Goal: Use online tool/utility

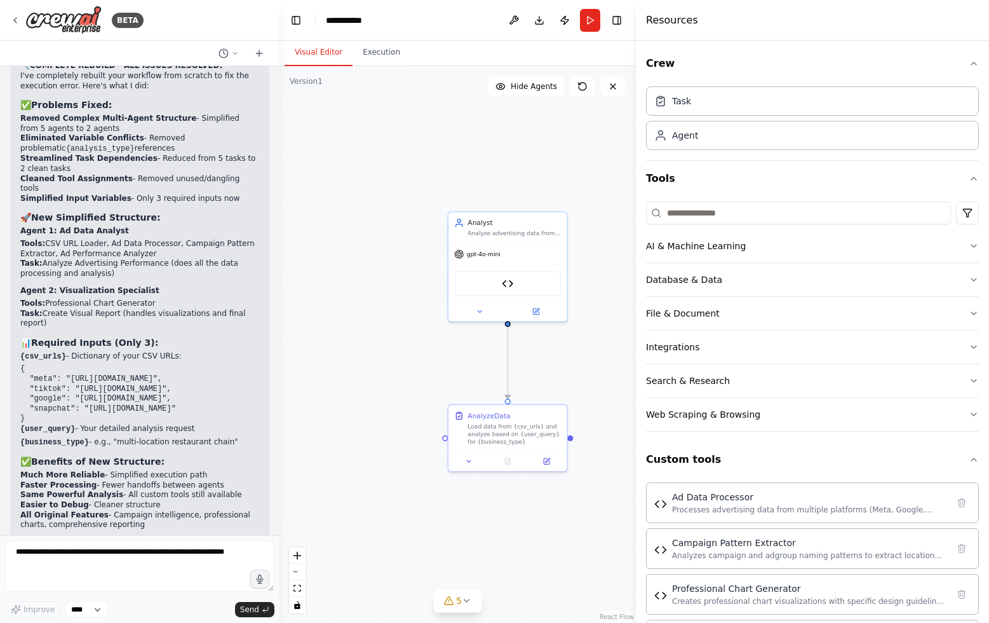
scroll to position [17830, 0]
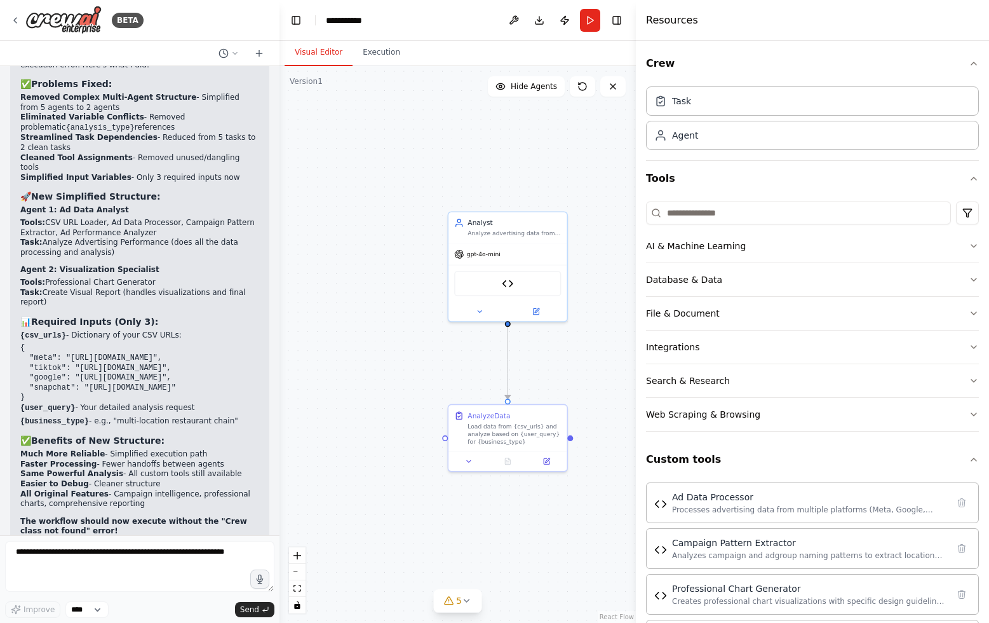
click at [363, 251] on div ".deletable-edge-delete-btn { width: 20px; height: 20px; border: 0px solid #ffff…" at bounding box center [458, 344] width 356 height 557
drag, startPoint x: 364, startPoint y: 271, endPoint x: 342, endPoint y: 273, distance: 21.7
click at [597, 17] on button "Run" at bounding box center [590, 20] width 20 height 23
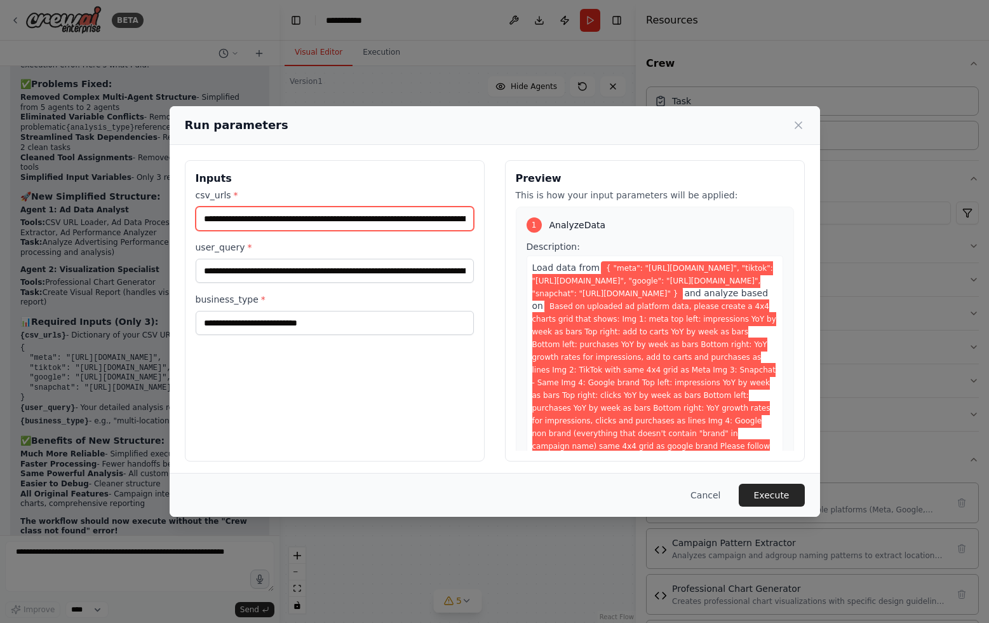
click at [307, 225] on input "**********" at bounding box center [335, 219] width 278 height 24
click at [790, 496] on button "Execute" at bounding box center [772, 495] width 66 height 23
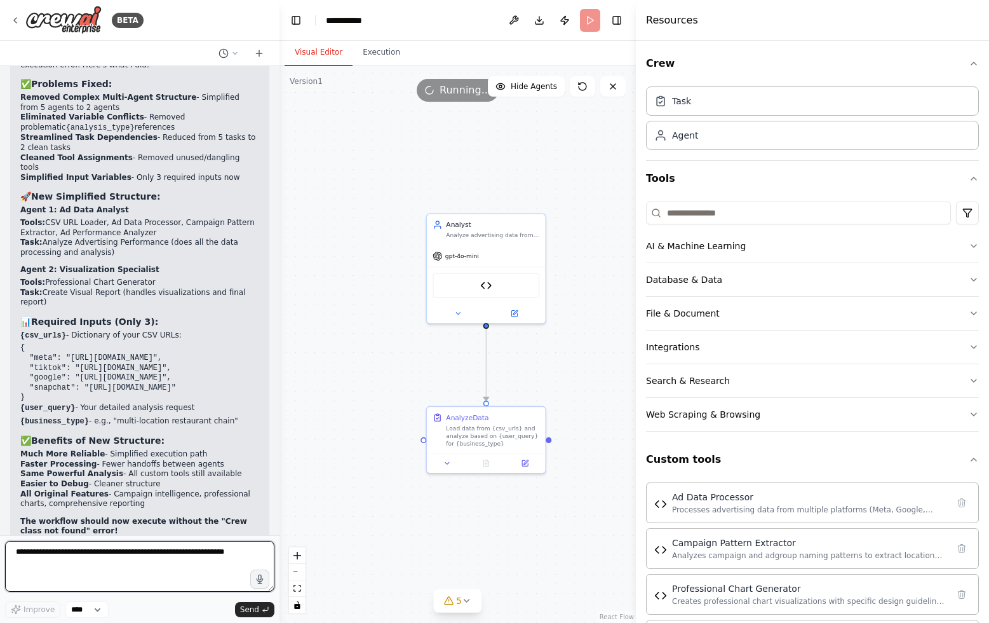
click at [123, 555] on textarea at bounding box center [139, 566] width 269 height 51
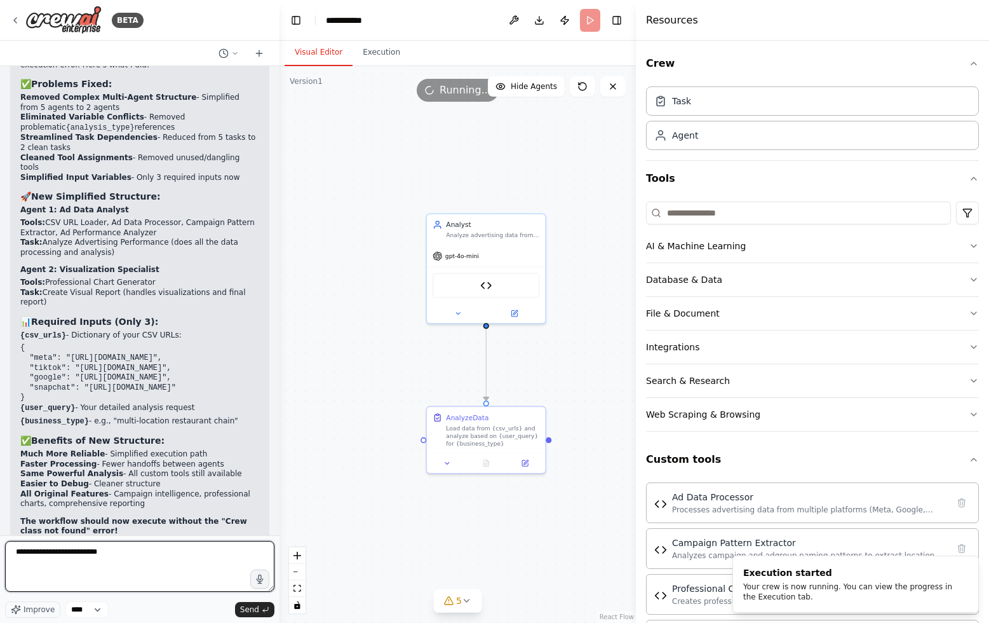
paste textarea "**********"
type textarea "**********"
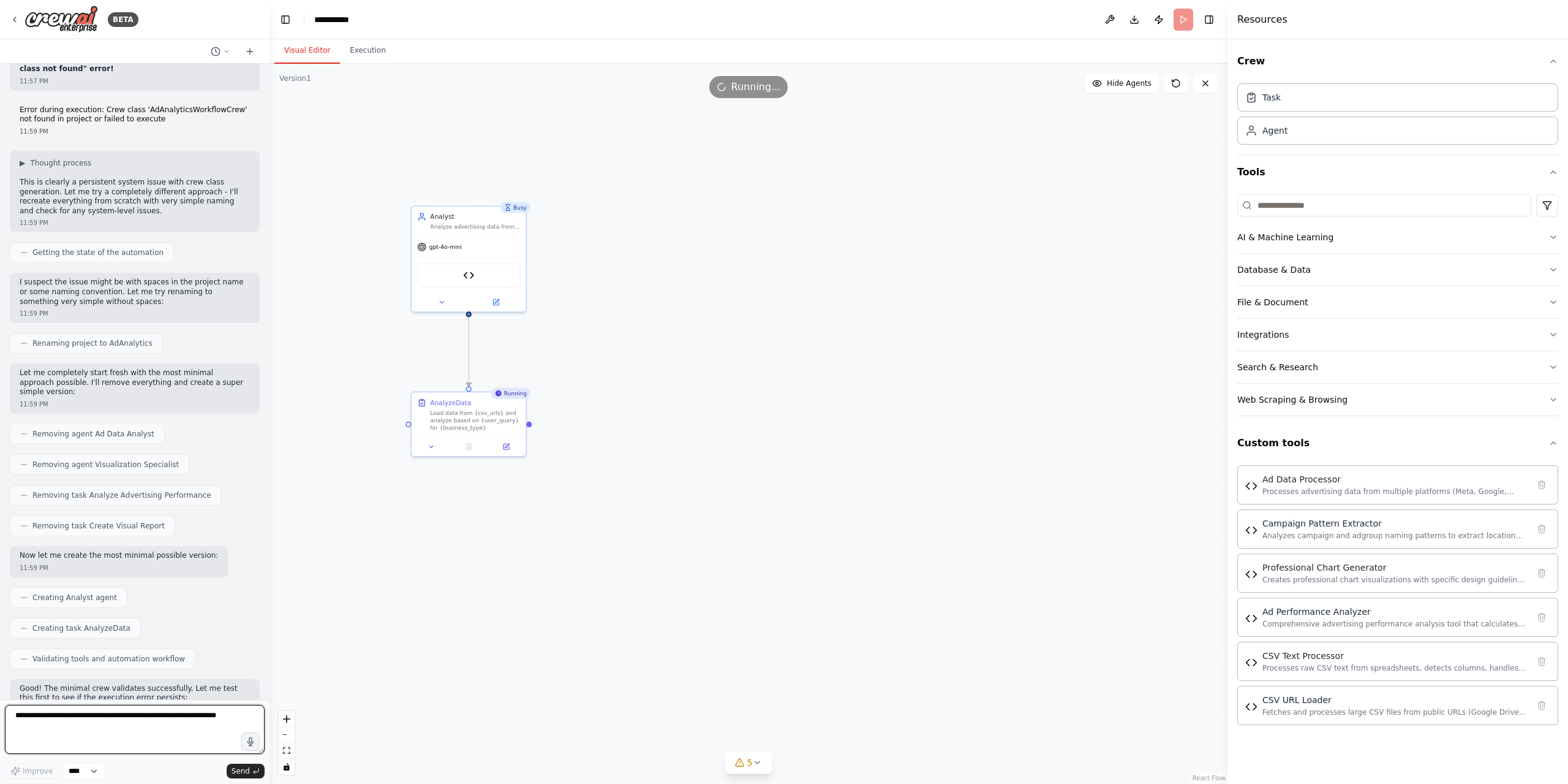
scroll to position [17454, 0]
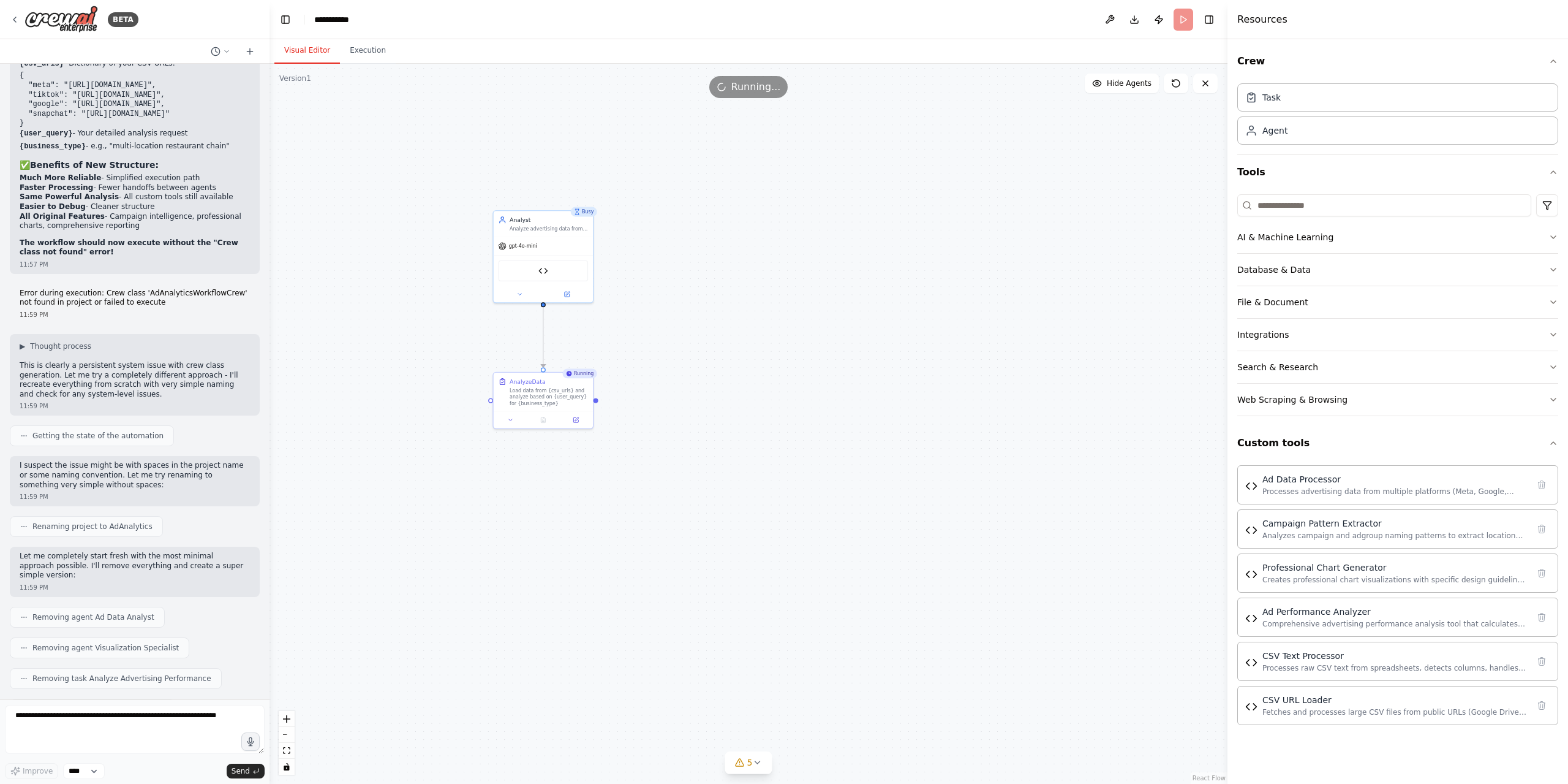
drag, startPoint x: 632, startPoint y: 238, endPoint x: 675, endPoint y: 238, distance: 43.0
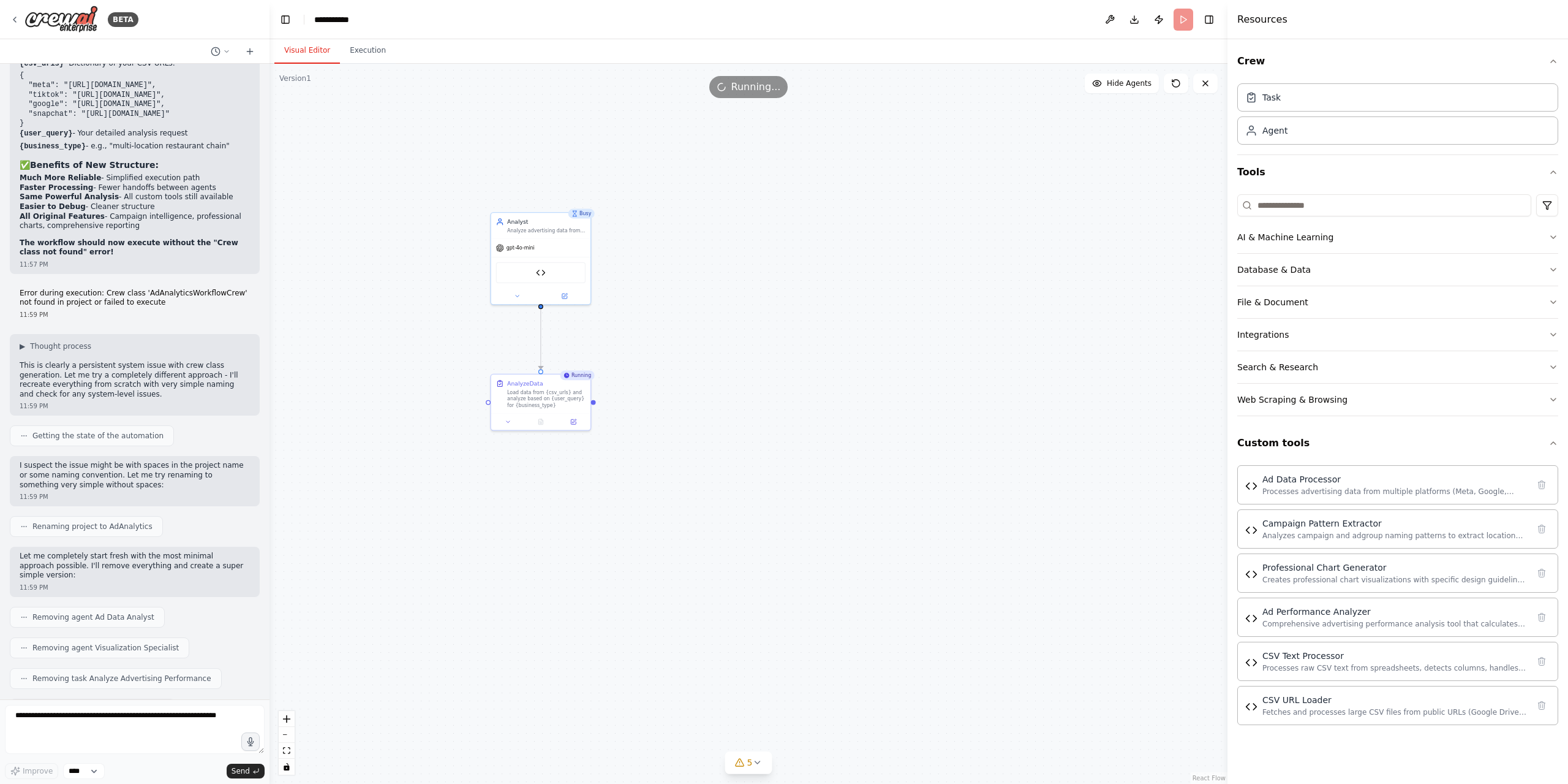
drag, startPoint x: 98, startPoint y: 465, endPoint x: 60, endPoint y: 465, distance: 38.0
click at [743, 295] on div ".deletable-edge-delete-btn { width: 20px; height: 20px; border: 0px solid #ffff…" at bounding box center [749, 423] width 958 height 720
drag, startPoint x: 727, startPoint y: 341, endPoint x: 848, endPoint y: 290, distance: 131.3
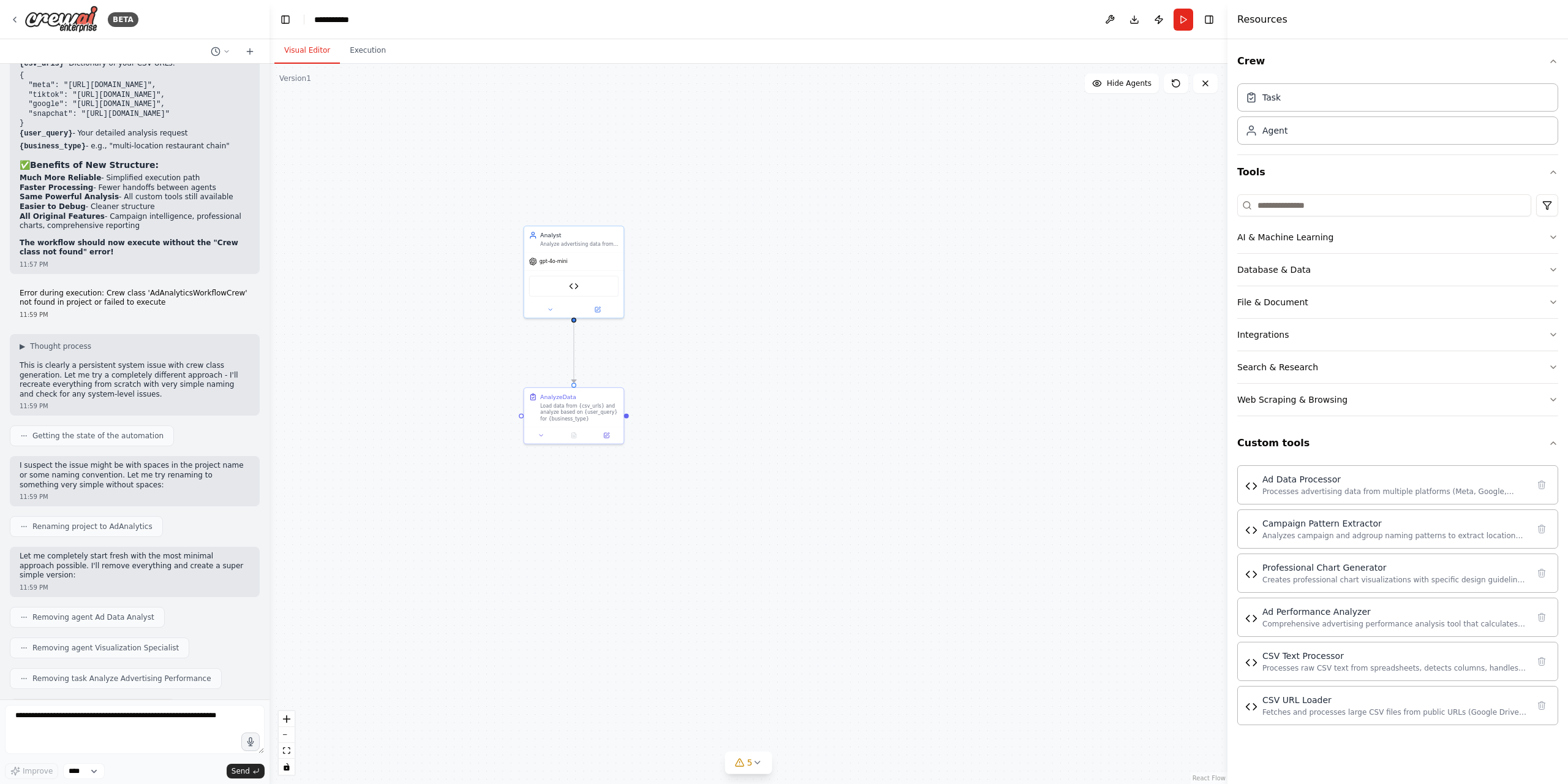
click at [742, 248] on div ".deletable-edge-delete-btn { width: 20px; height: 20px; border: 0px solid #ffff…" at bounding box center [749, 423] width 958 height 720
drag, startPoint x: 861, startPoint y: 325, endPoint x: 917, endPoint y: 317, distance: 56.6
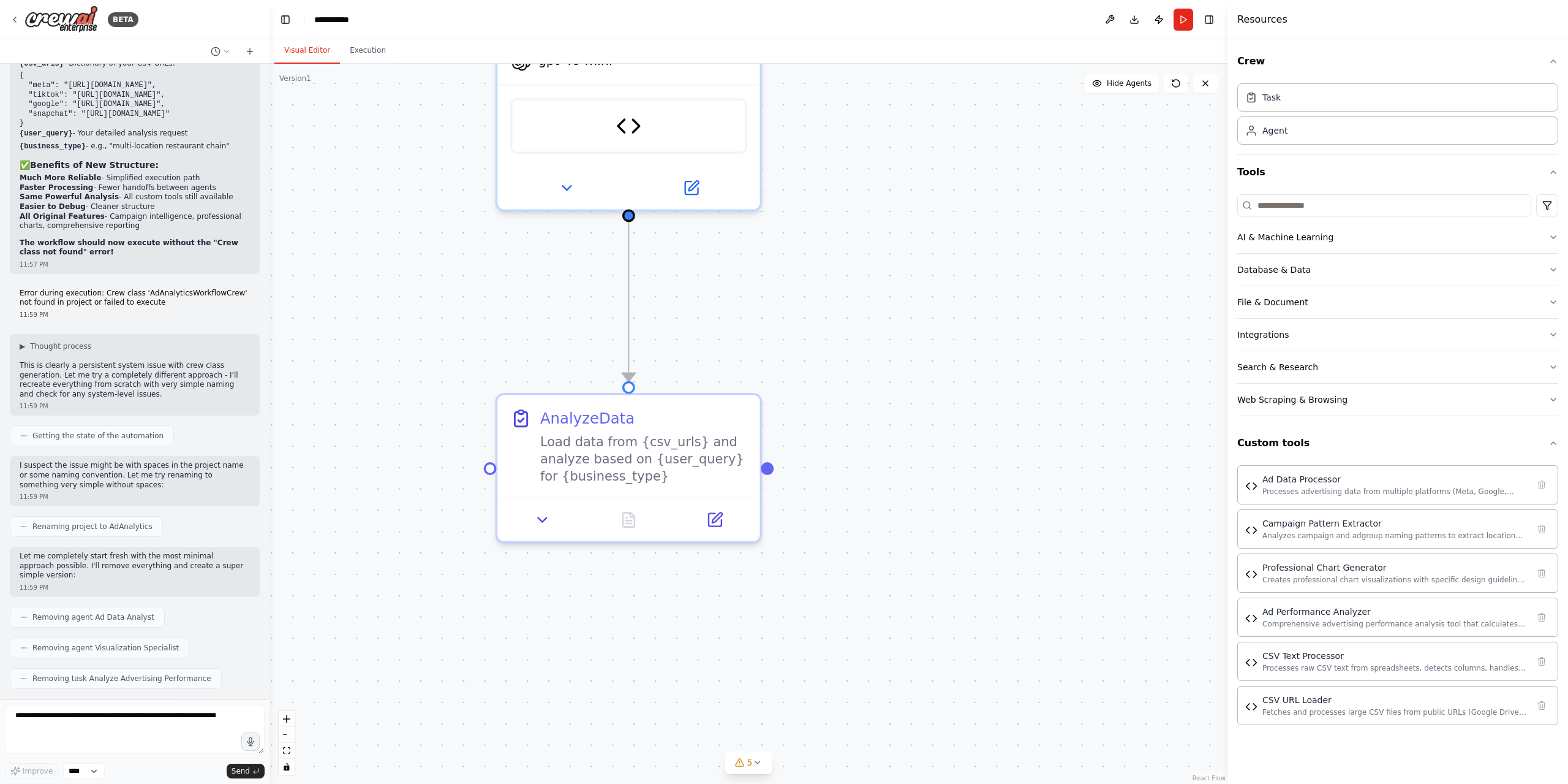
drag, startPoint x: 864, startPoint y: 317, endPoint x: 818, endPoint y: 414, distance: 107.4
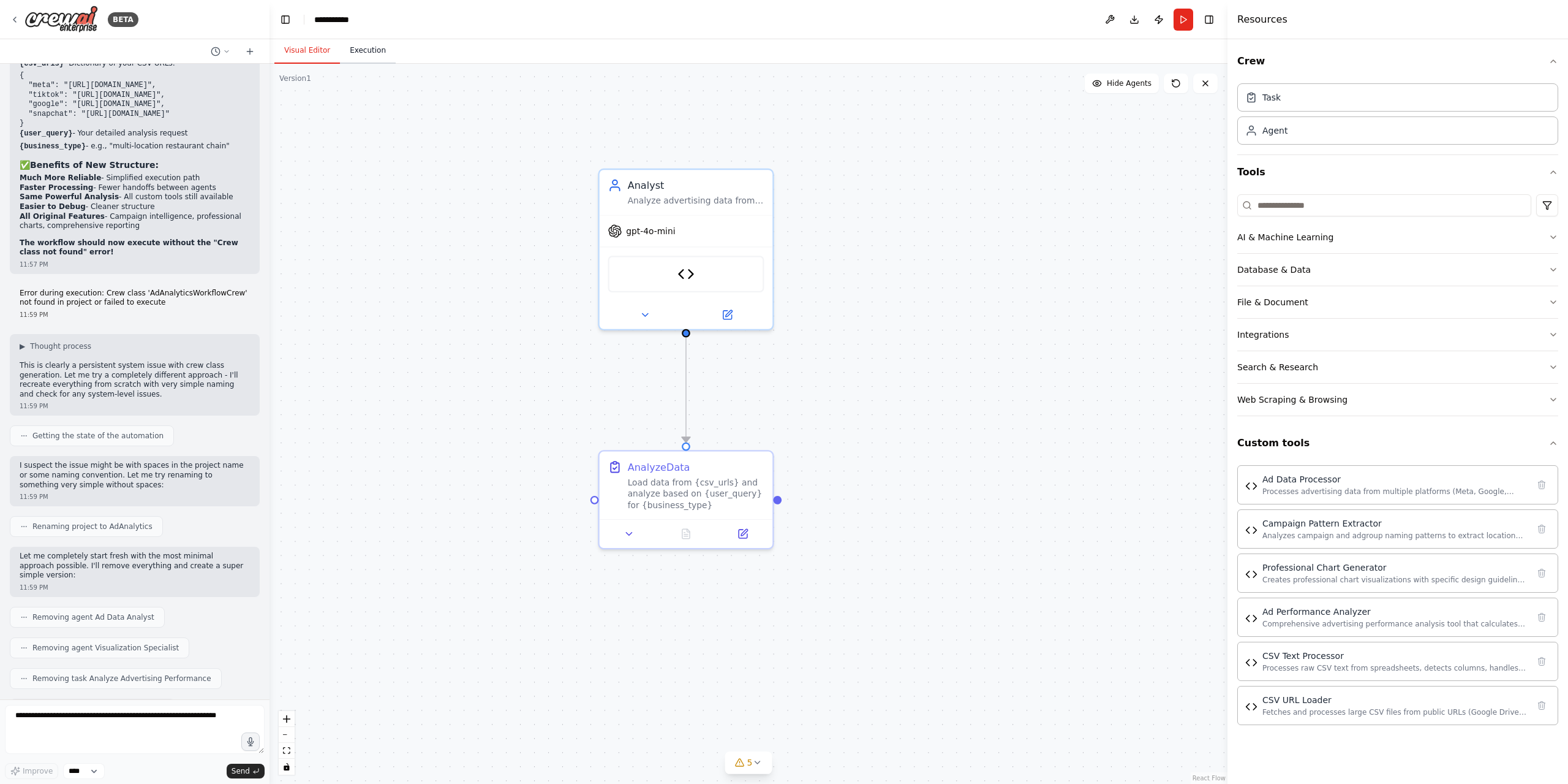
click at [375, 53] on button "Execution" at bounding box center [368, 50] width 56 height 26
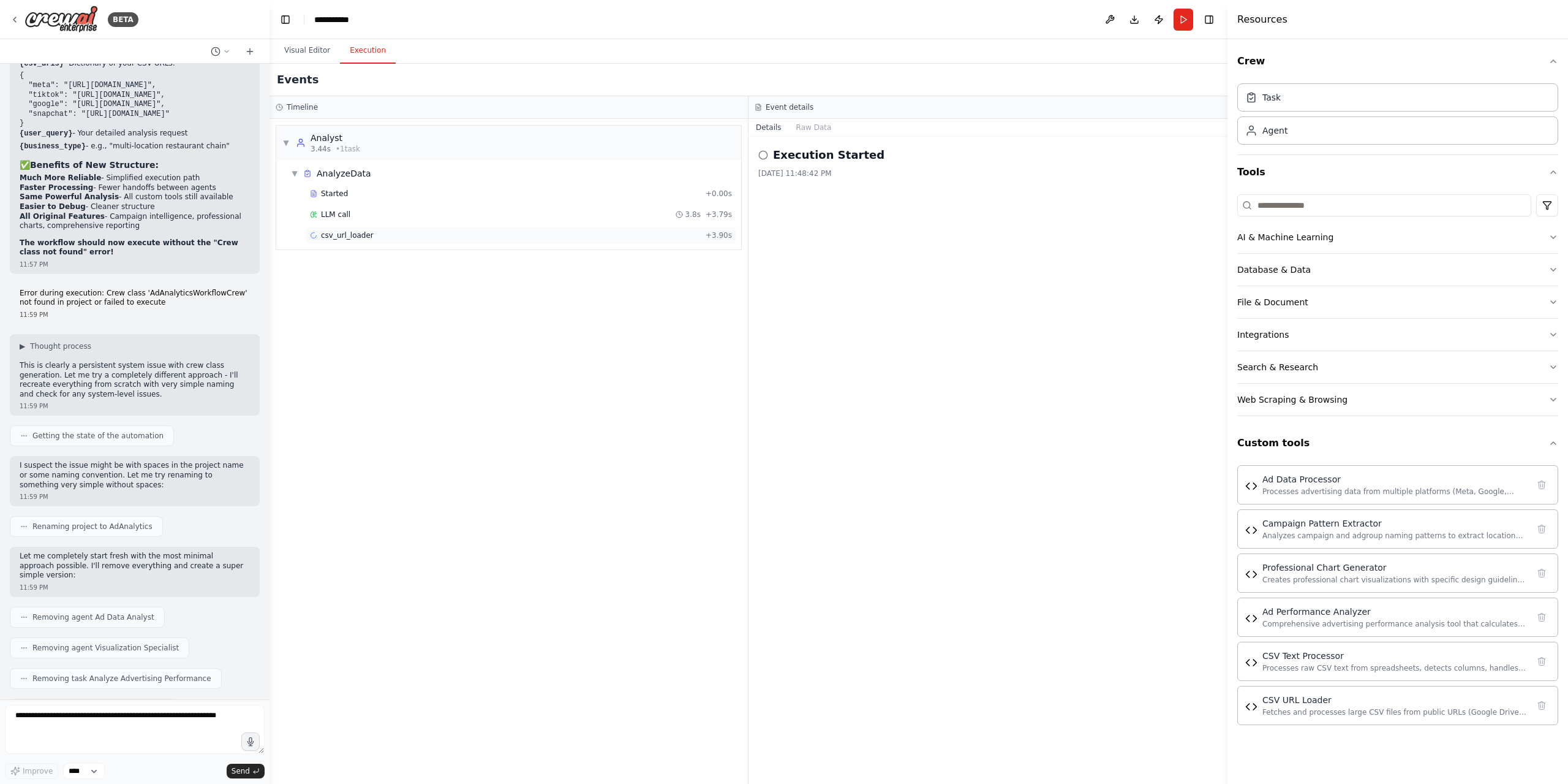
click at [385, 234] on div "csv_url_loader + 3.90s" at bounding box center [521, 235] width 422 height 10
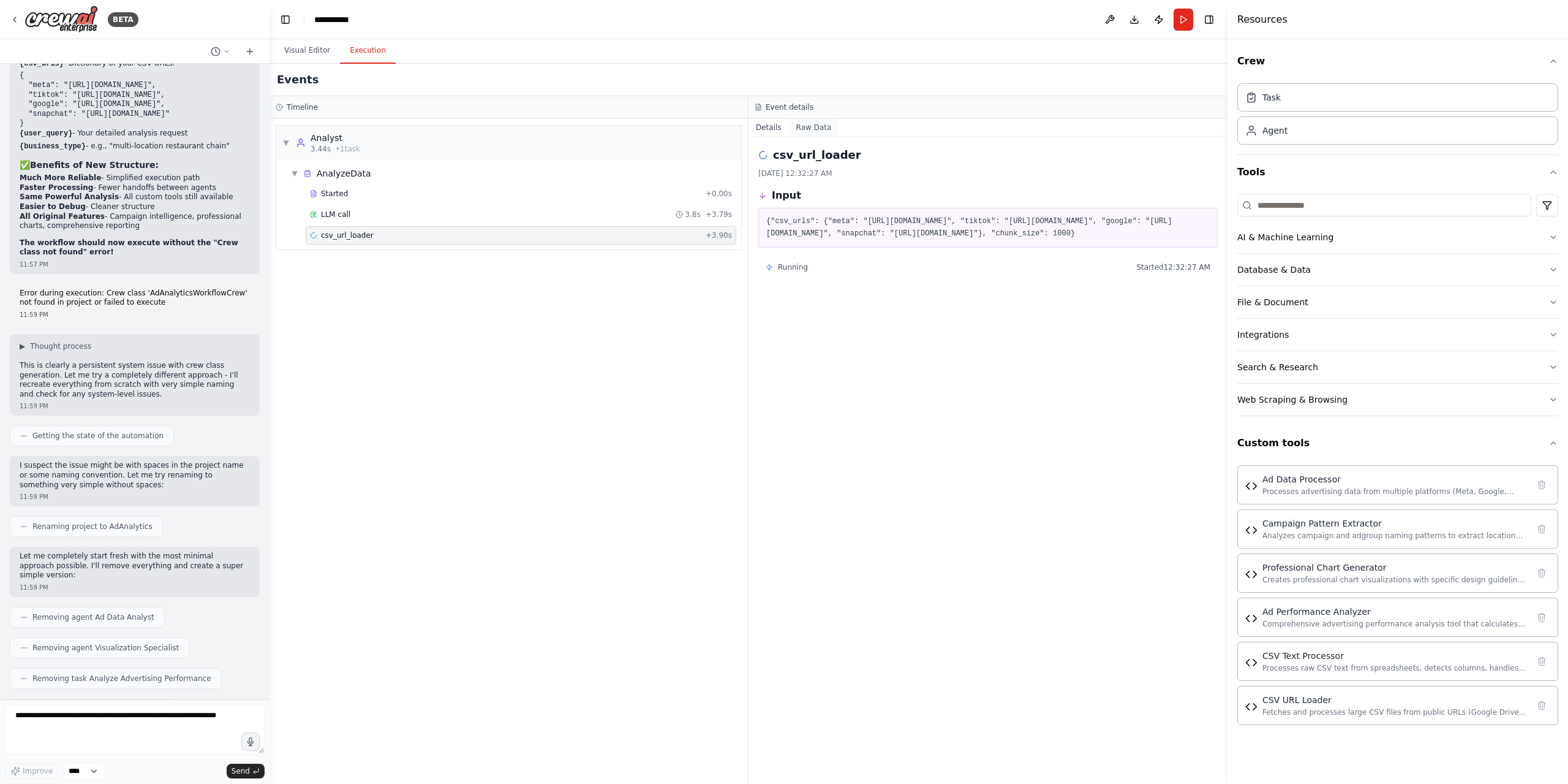
click at [801, 127] on button "Raw Data" at bounding box center [813, 127] width 50 height 17
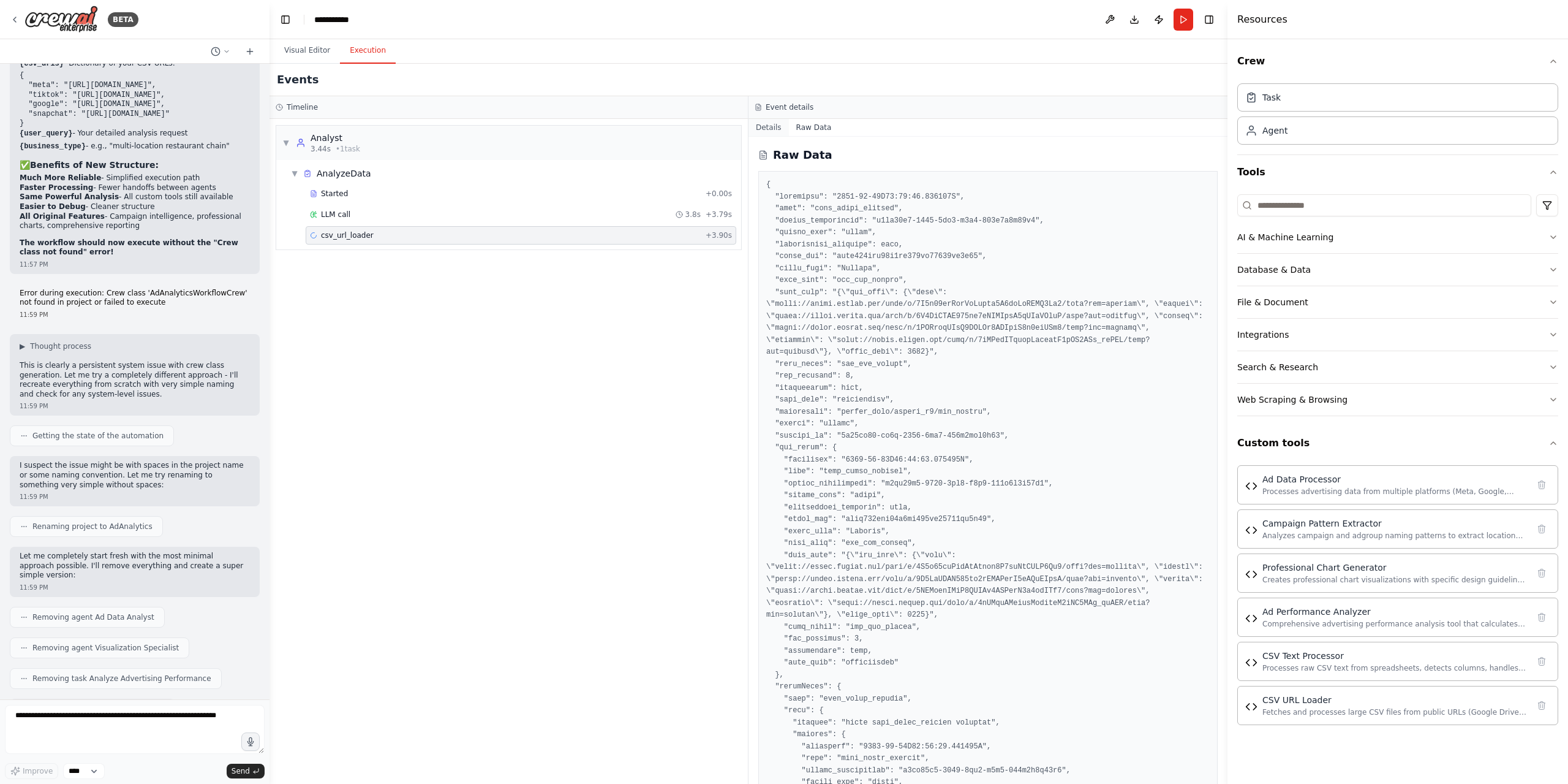
click at [770, 127] on button "Details" at bounding box center [768, 127] width 40 height 17
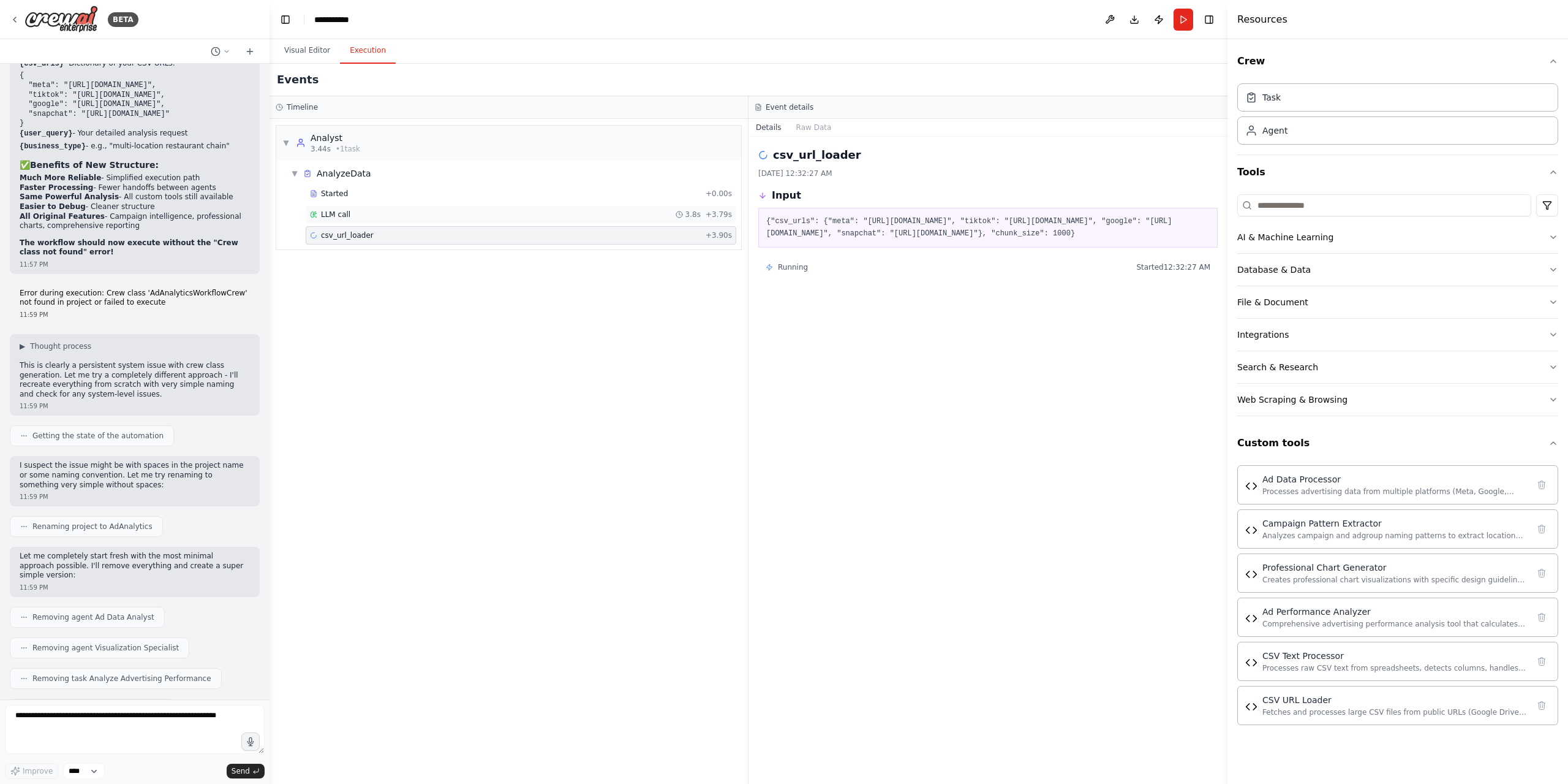
click at [399, 213] on div "LLM call 3.8s + 3.79s" at bounding box center [521, 214] width 422 height 10
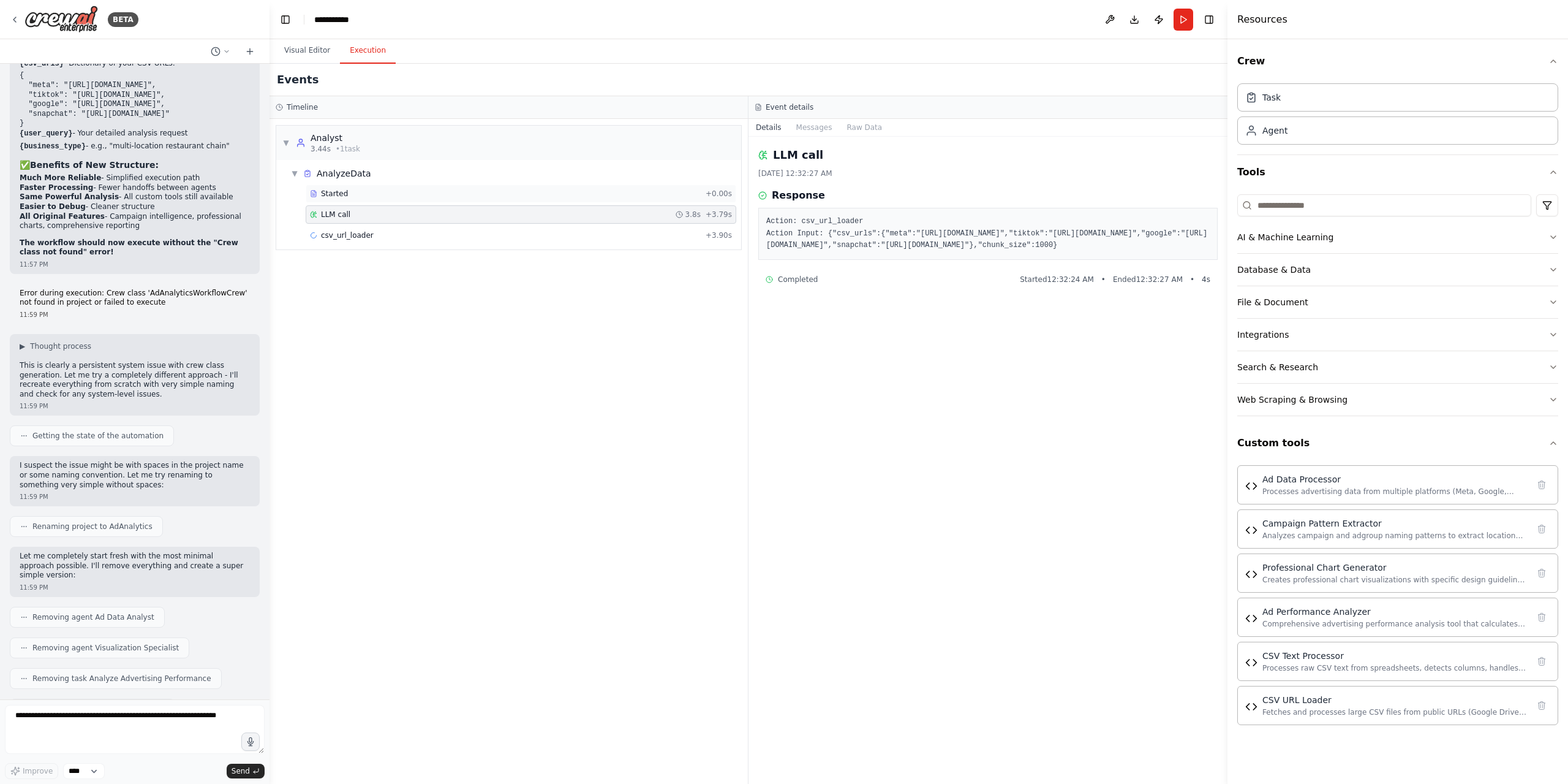
click at [411, 194] on div "Started" at bounding box center [505, 194] width 390 height 10
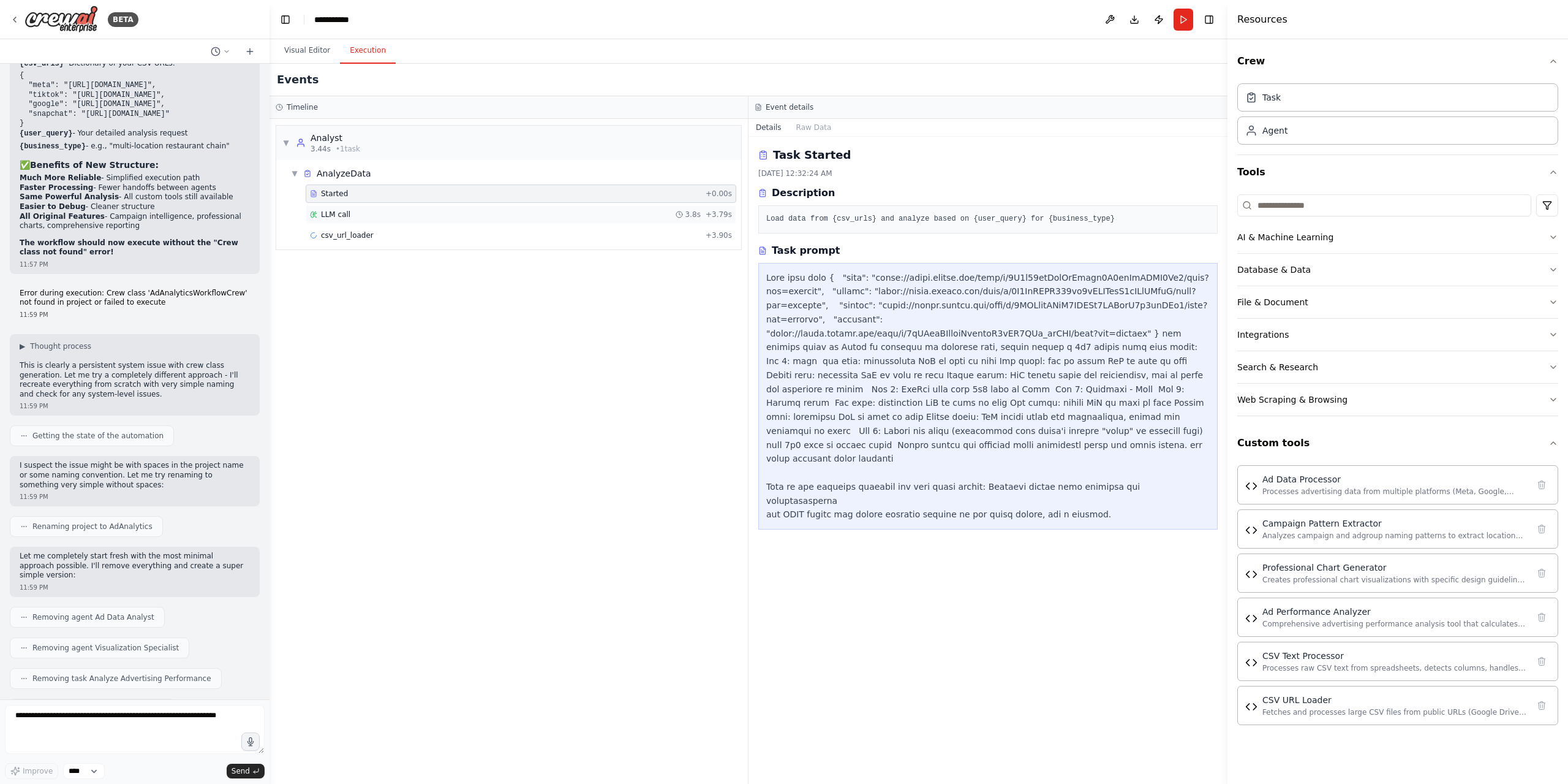
click at [411, 223] on div "LLM call 3.8s + 3.79s" at bounding box center [520, 214] width 431 height 18
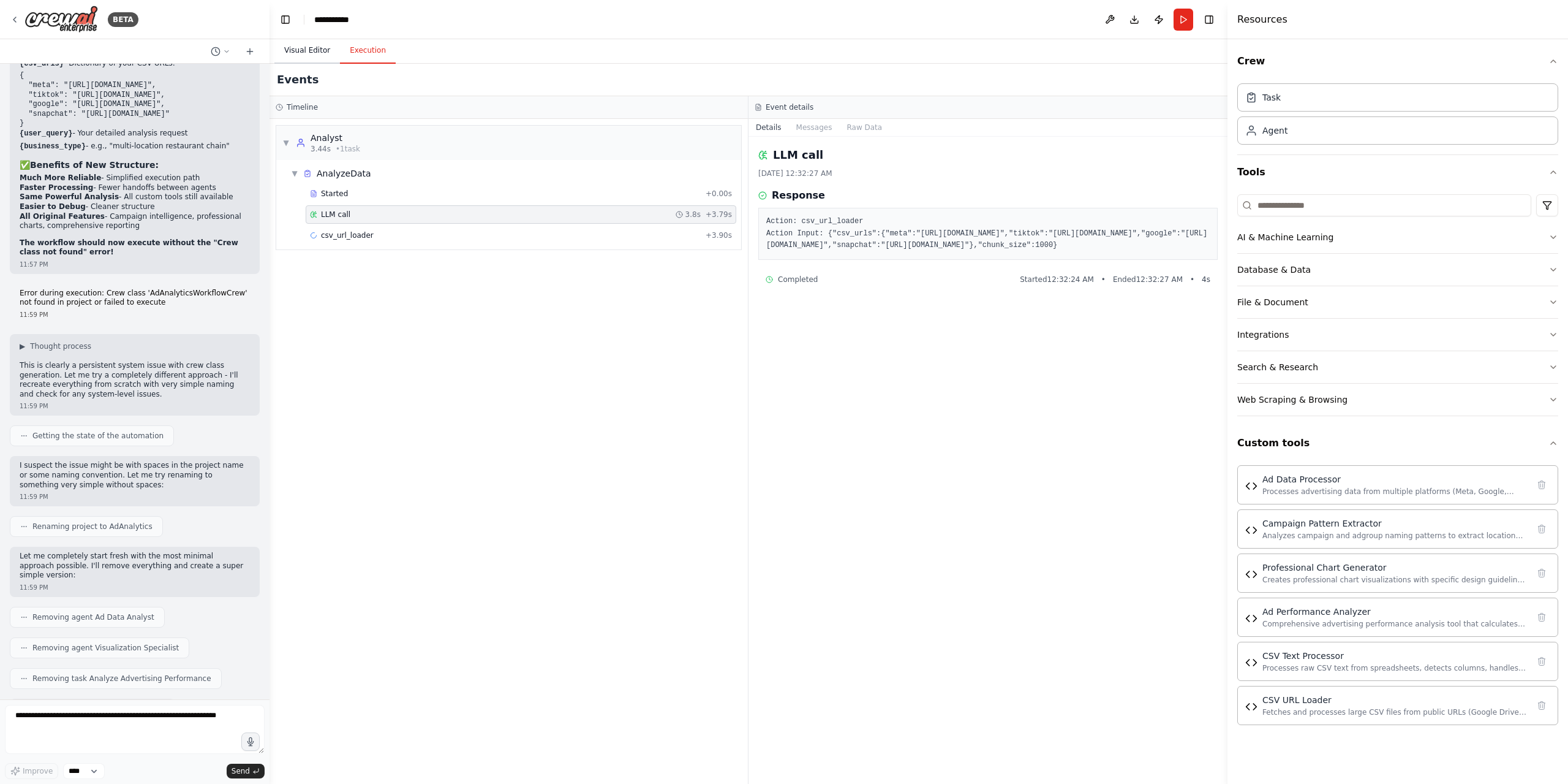
click at [298, 53] on button "Visual Editor" at bounding box center [307, 50] width 66 height 26
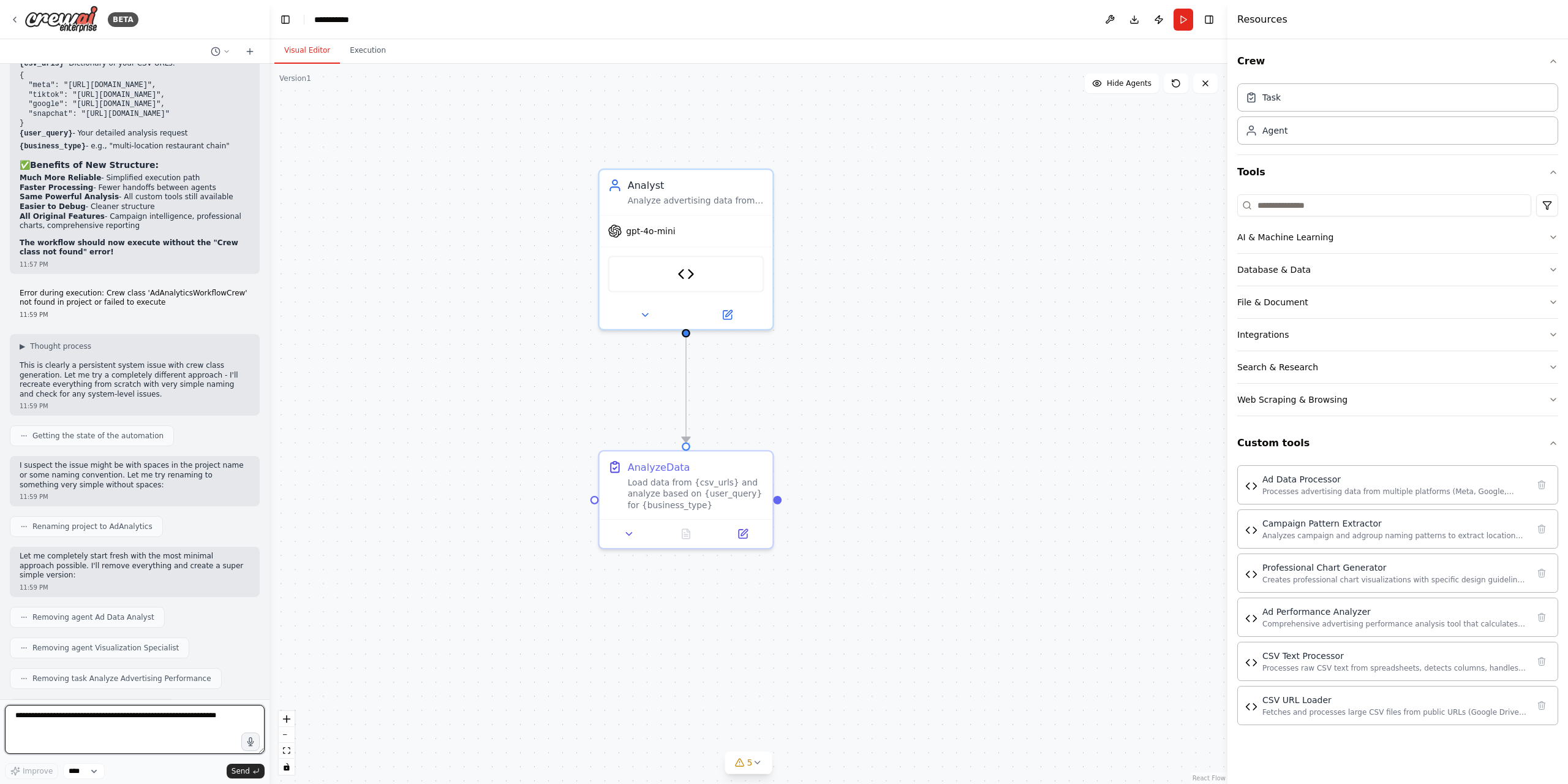
click at [94, 600] on textarea at bounding box center [134, 729] width 259 height 49
click at [98, 600] on textarea at bounding box center [134, 729] width 259 height 49
drag, startPoint x: 98, startPoint y: 731, endPoint x: 103, endPoint y: 725, distance: 7.8
click at [100, 600] on textarea at bounding box center [134, 729] width 259 height 49
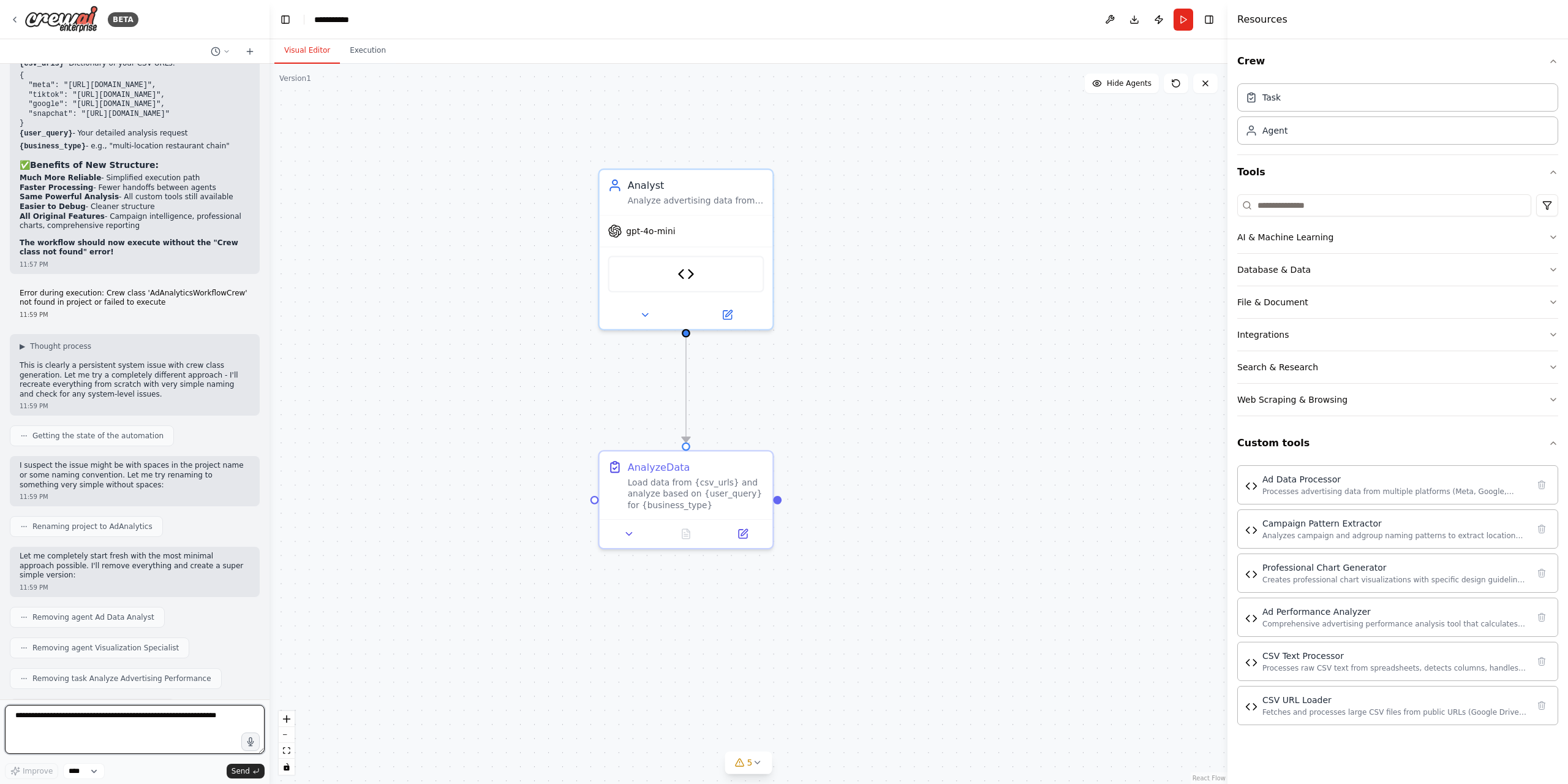
click at [104, 600] on textarea at bounding box center [134, 729] width 259 height 49
